Goal: Transaction & Acquisition: Book appointment/travel/reservation

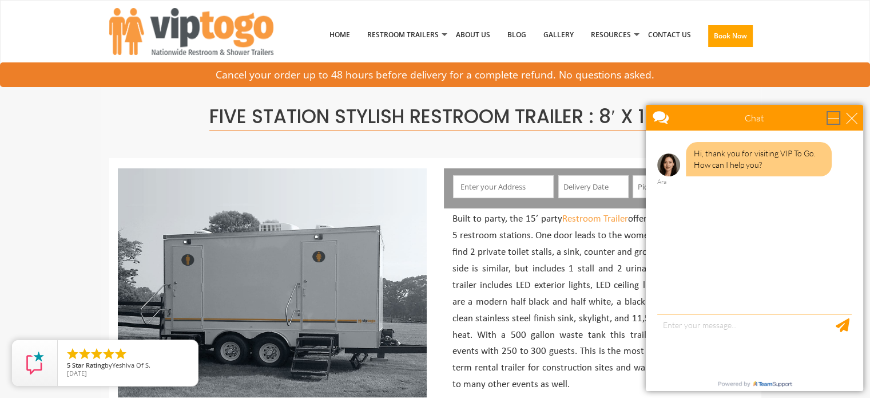
click at [834, 117] on div "minimize" at bounding box center [833, 117] width 11 height 11
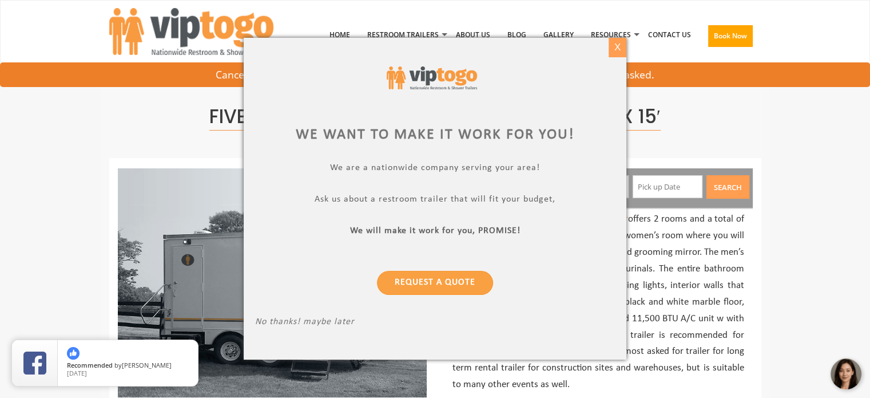
click at [618, 47] on div "X" at bounding box center [618, 47] width 18 height 19
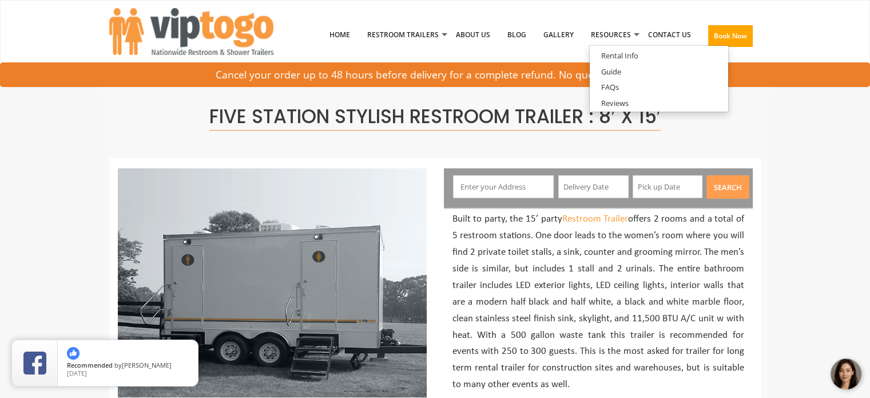
click at [513, 191] on input "text" at bounding box center [503, 186] width 101 height 23
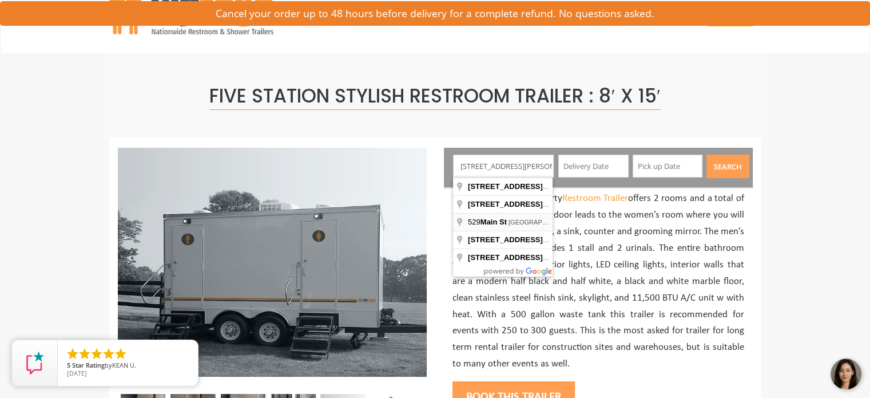
scroll to position [19, 0]
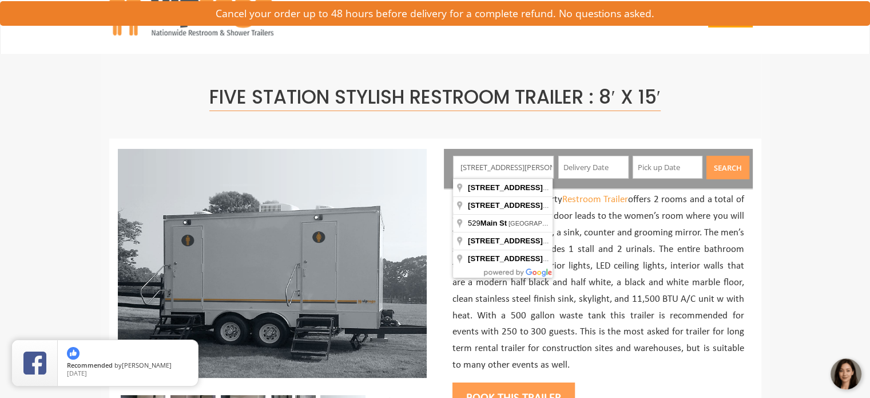
click at [490, 166] on input "529 Main St. Wayne, ME" at bounding box center [503, 167] width 101 height 23
type input "529 Main St Wayne, ME"
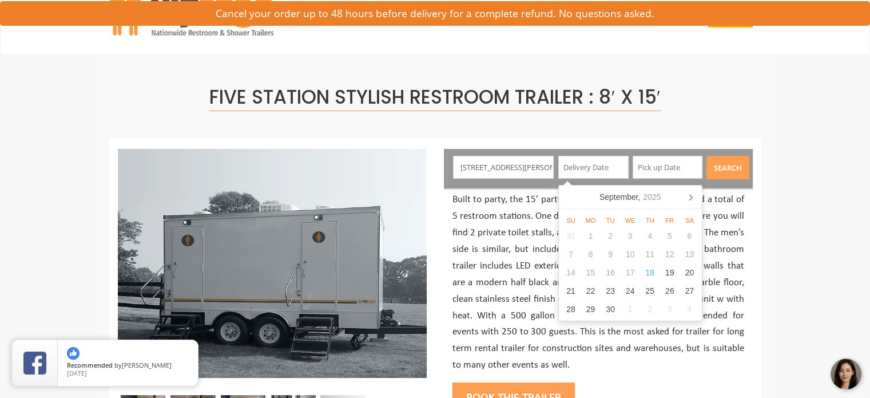
click at [605, 165] on input "text" at bounding box center [593, 167] width 70 height 23
click at [672, 285] on div "26" at bounding box center [670, 290] width 20 height 18
type input "09/26/2025"
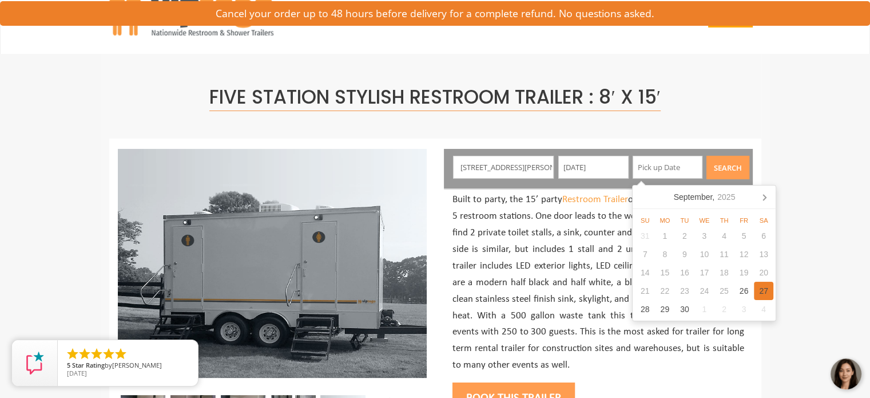
click at [765, 288] on div "27" at bounding box center [764, 290] width 20 height 18
type input "09/27/2025"
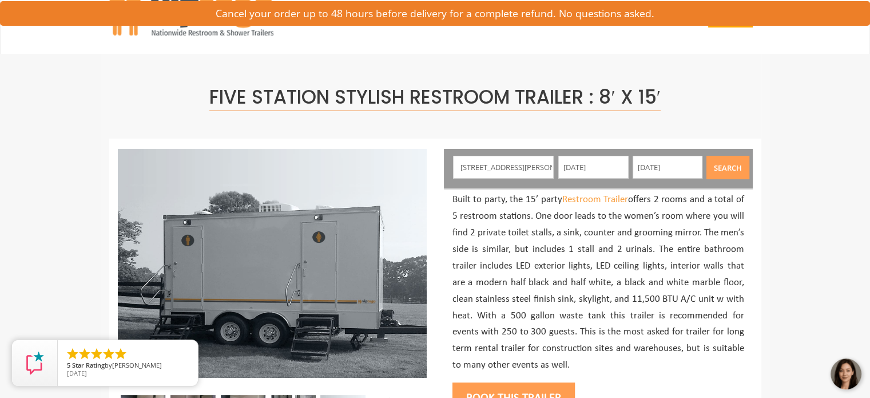
click at [733, 166] on button "Search" at bounding box center [728, 167] width 43 height 23
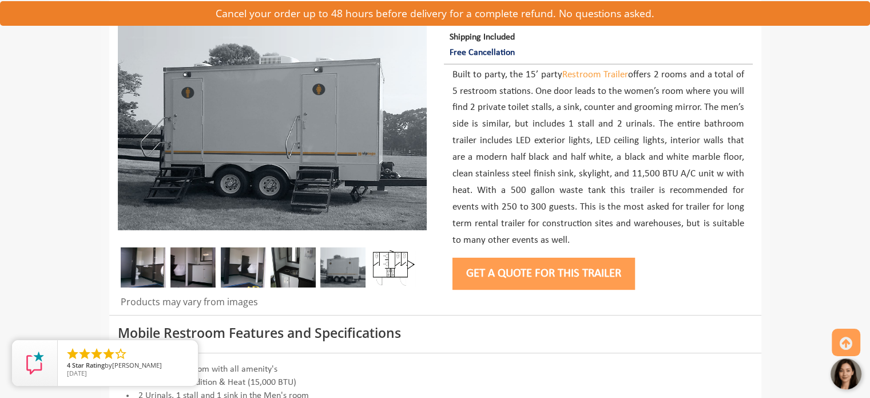
scroll to position [166, 0]
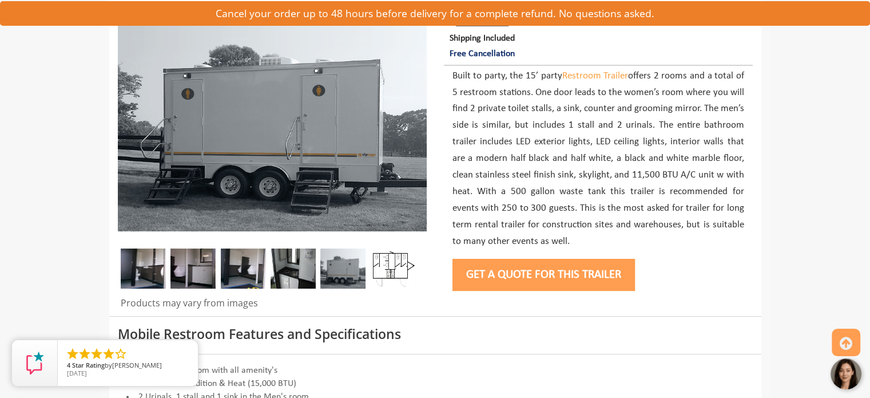
click at [142, 287] on img at bounding box center [143, 268] width 45 height 40
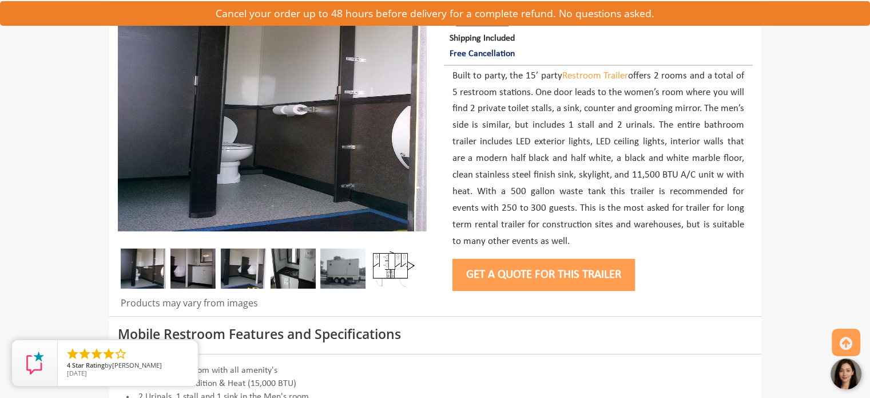
click at [196, 269] on img at bounding box center [192, 268] width 45 height 40
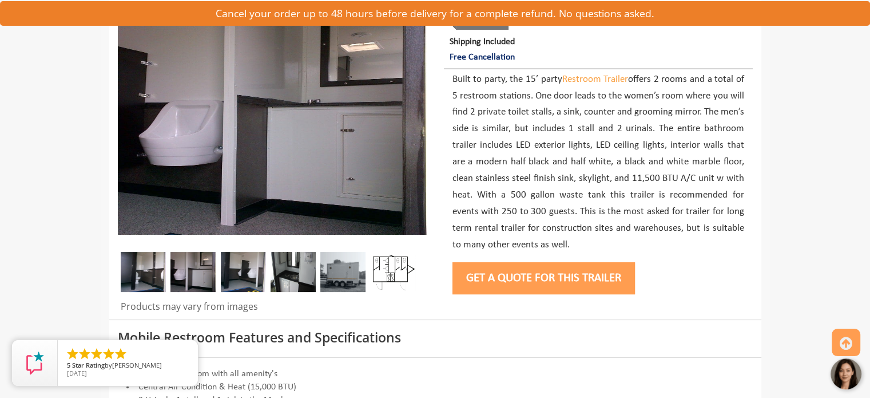
scroll to position [162, 0]
click at [243, 274] on img at bounding box center [243, 272] width 45 height 40
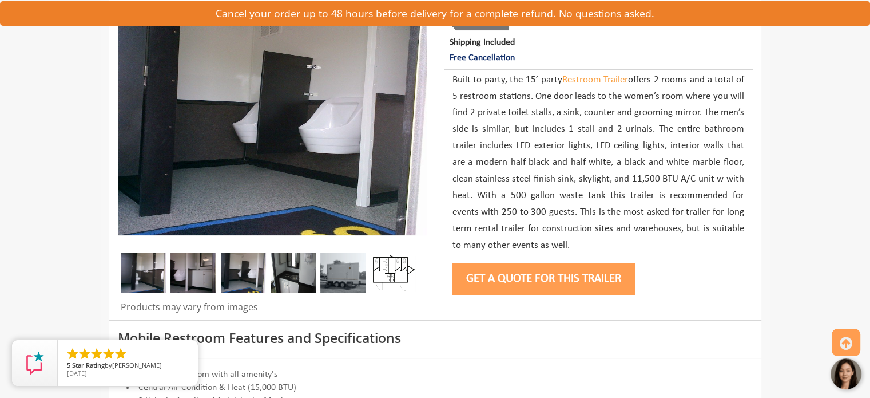
click at [291, 275] on img at bounding box center [293, 272] width 45 height 40
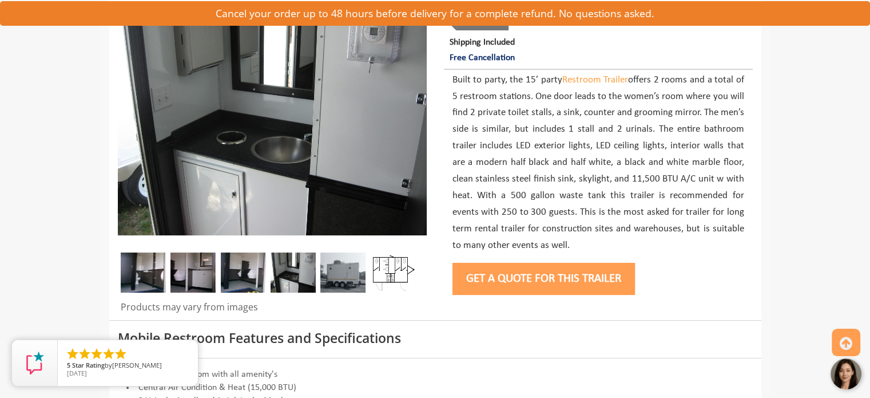
click at [353, 276] on img at bounding box center [342, 272] width 45 height 40
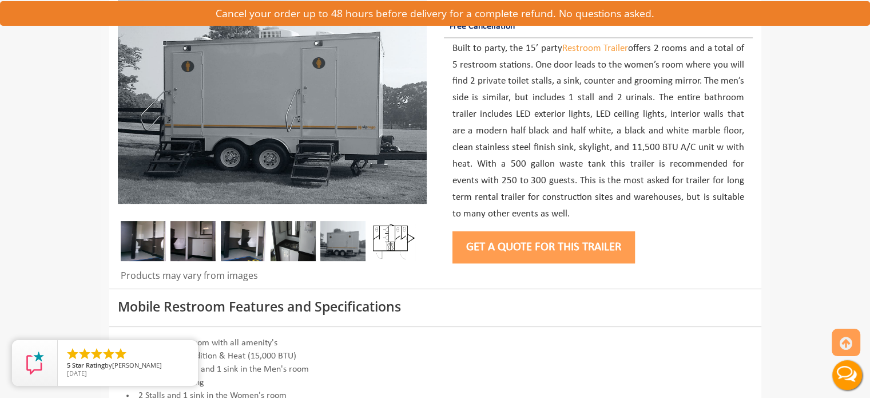
scroll to position [194, 0]
click at [396, 233] on img at bounding box center [393, 240] width 45 height 40
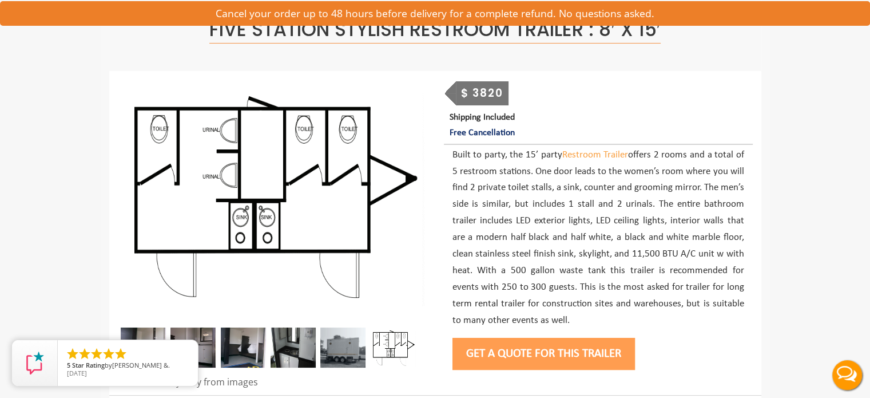
scroll to position [0, 0]
